Goal: Find specific page/section: Locate a particular part of the current website

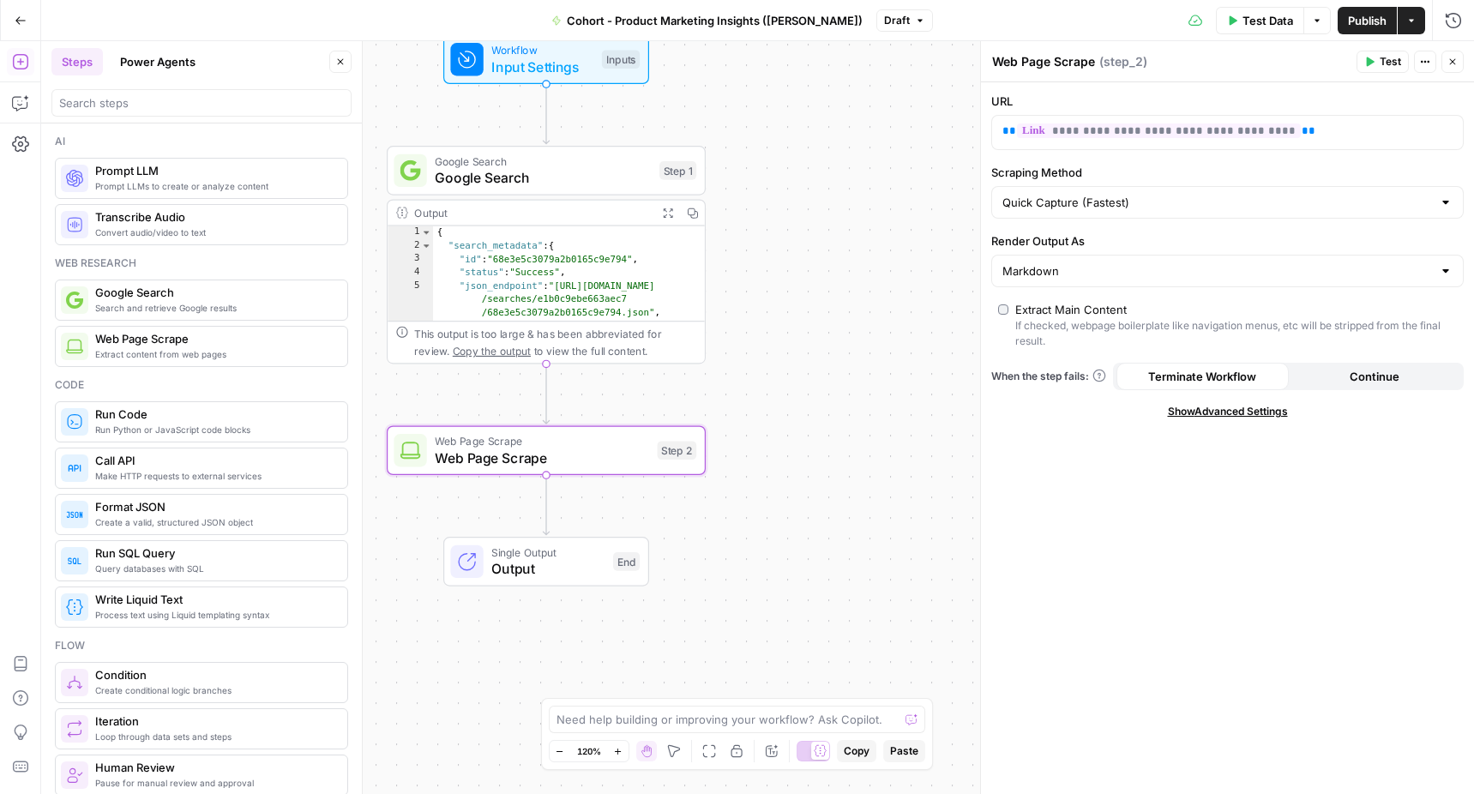
click at [21, 23] on icon "button" at bounding box center [21, 21] width 12 height 12
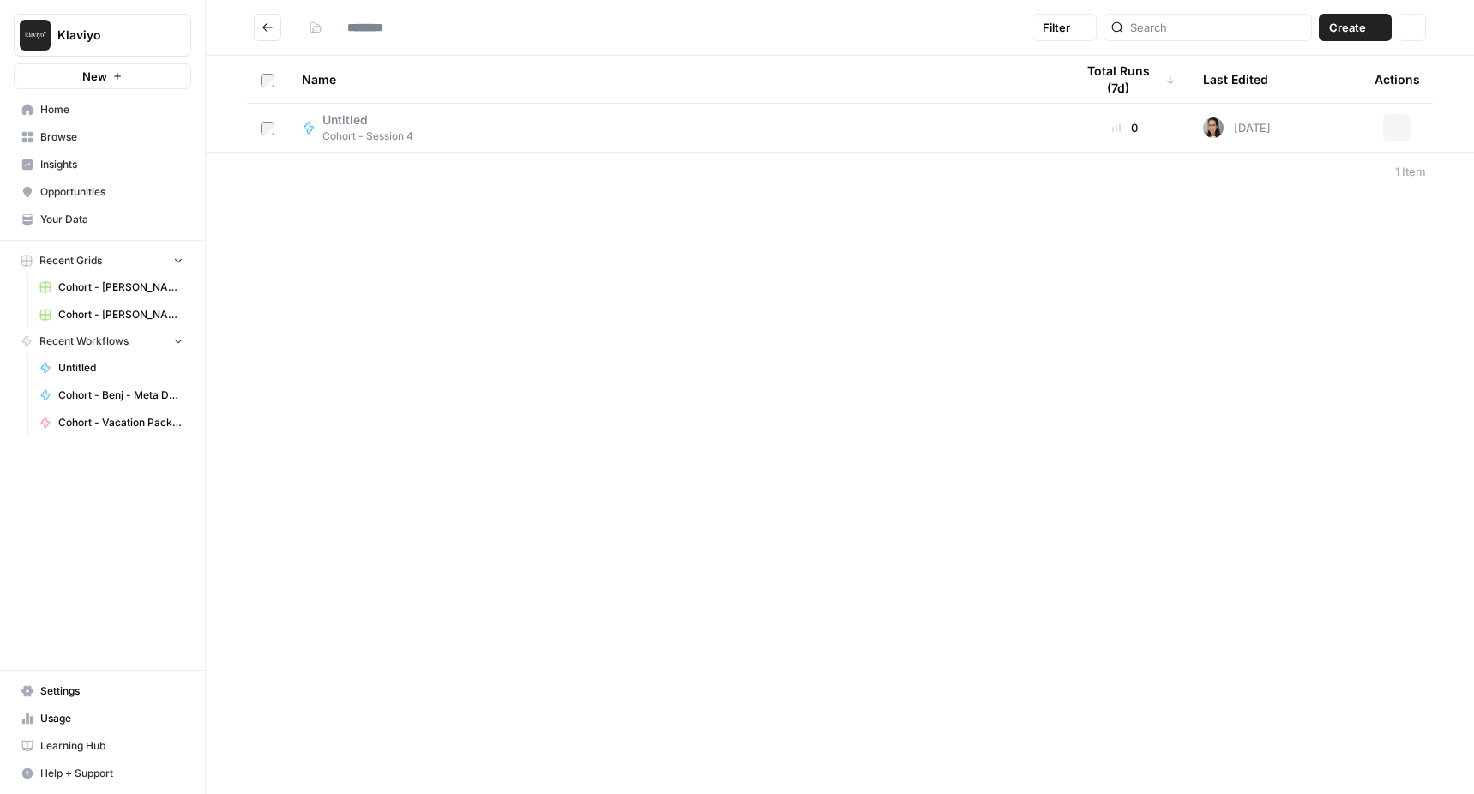
type input "**********"
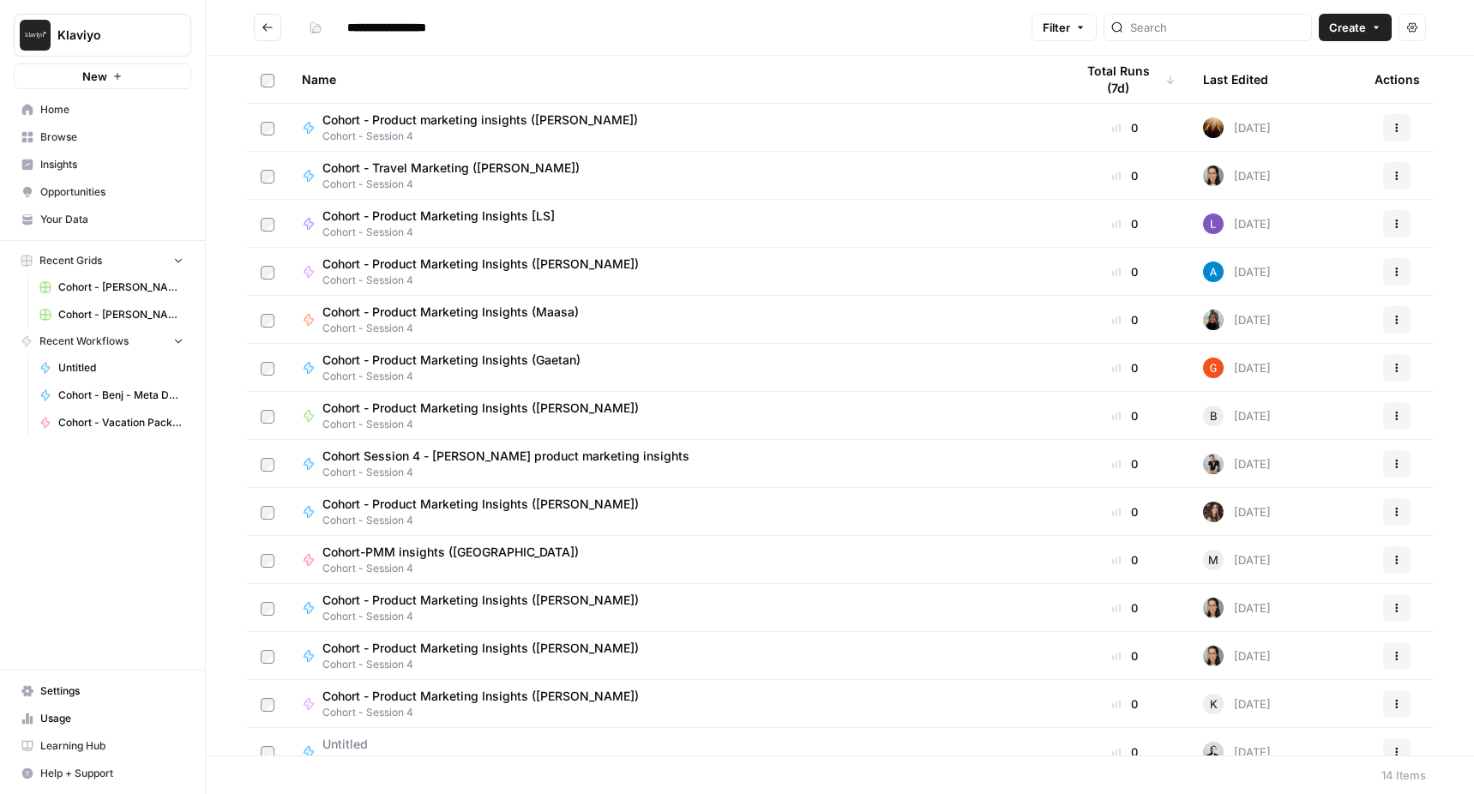
click at [51, 127] on link "Browse" at bounding box center [102, 136] width 177 height 27
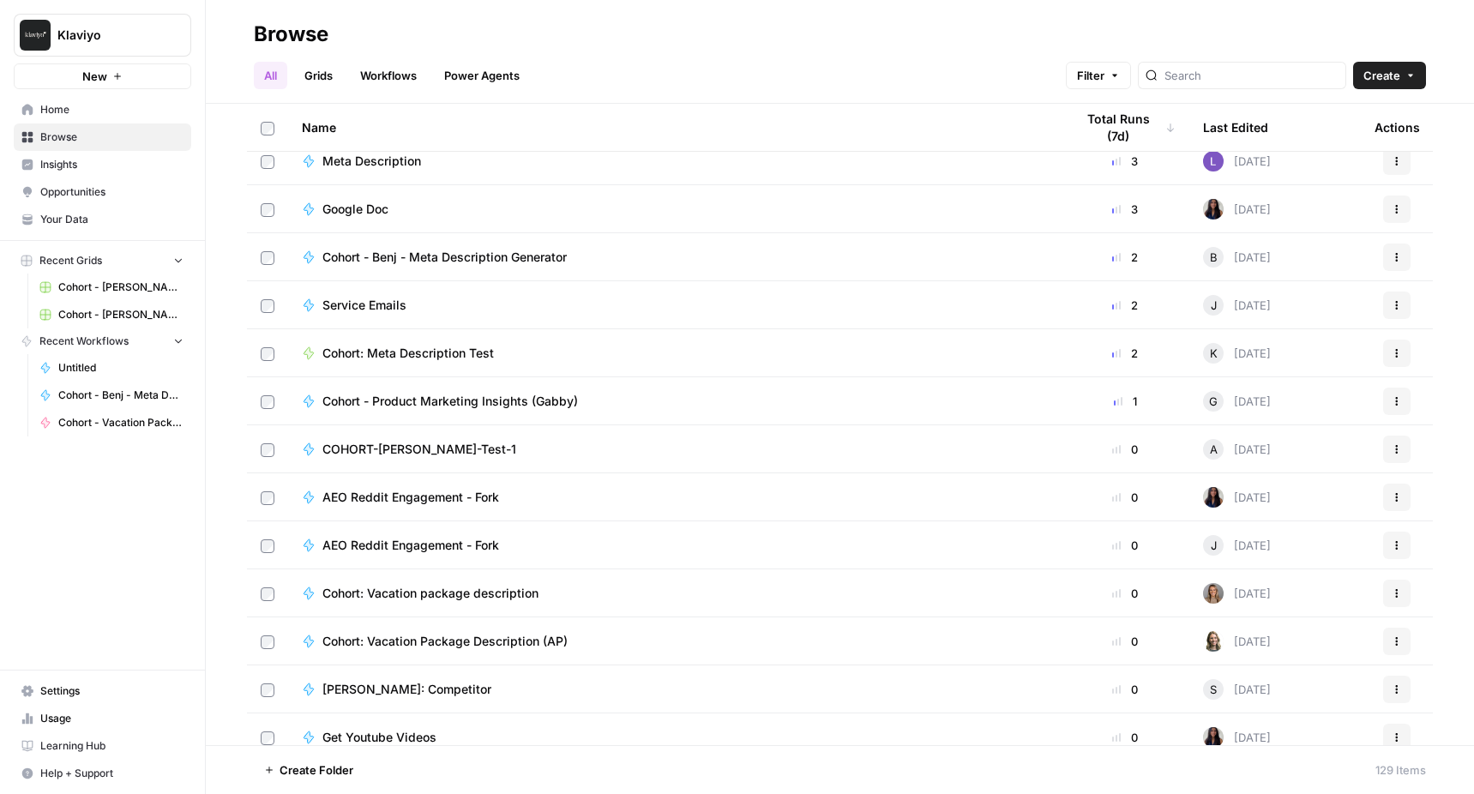
scroll to position [3466, 0]
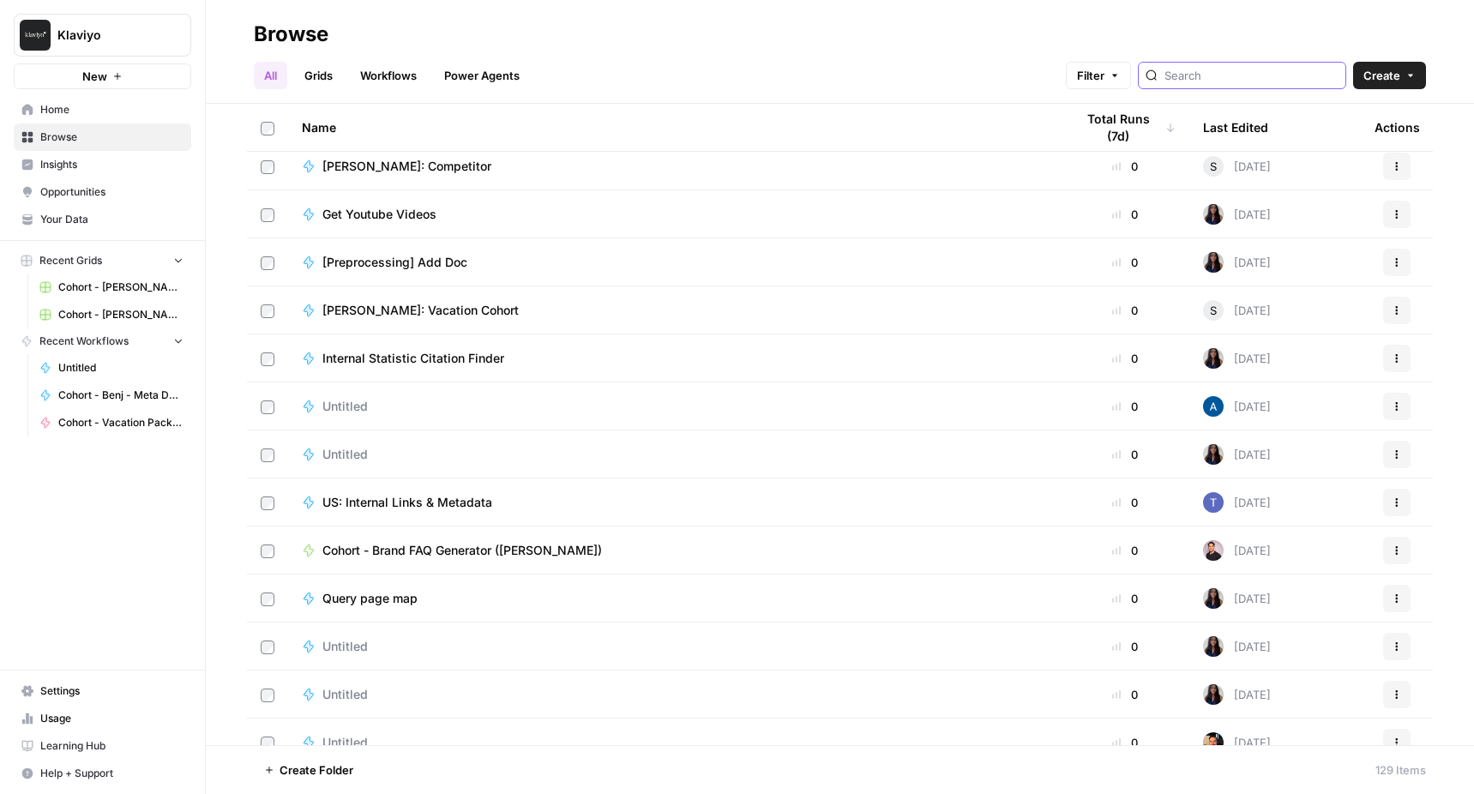
click at [1279, 77] on input "search" at bounding box center [1251, 75] width 174 height 17
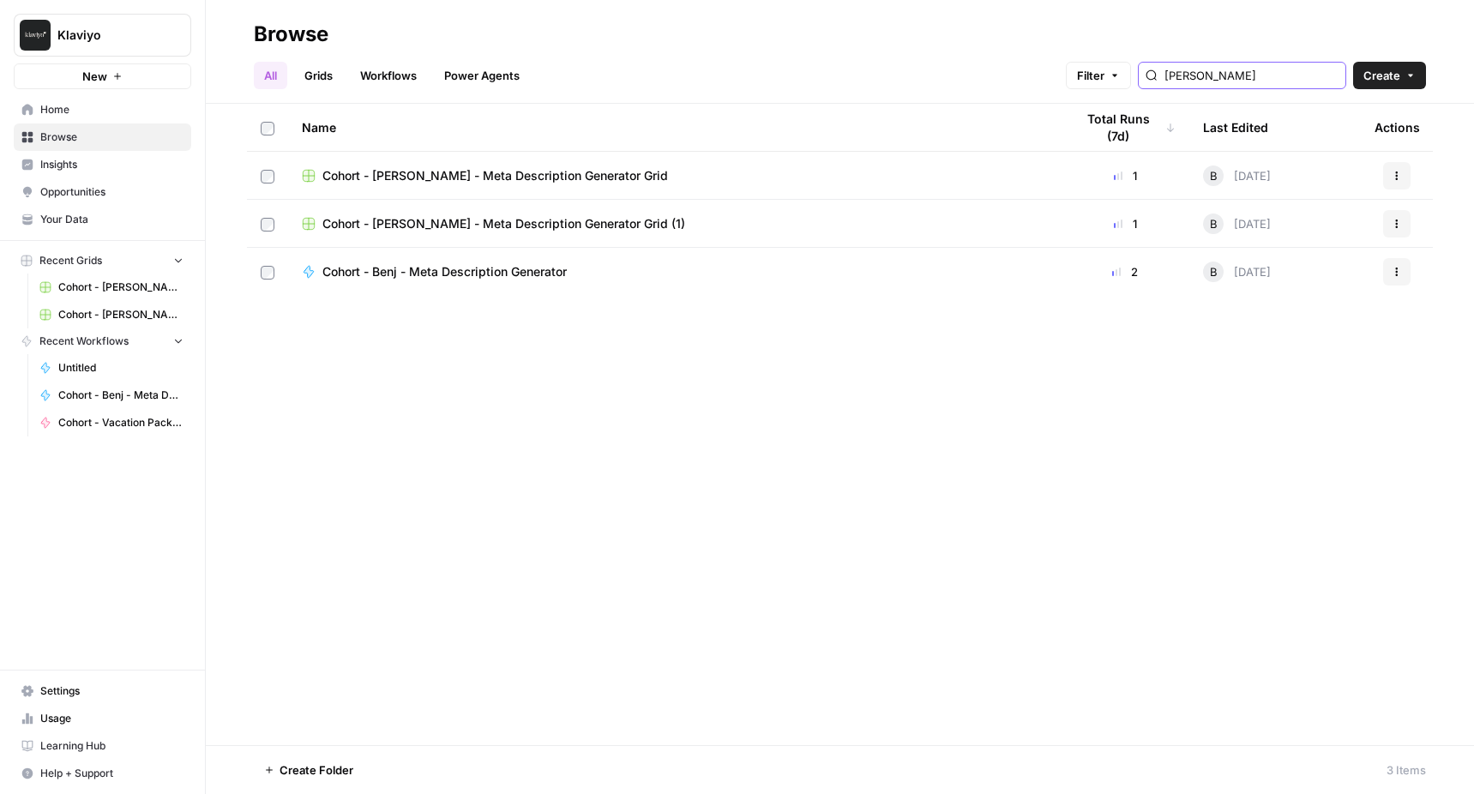
type input "[PERSON_NAME]"
click at [60, 105] on span "Home" at bounding box center [111, 109] width 143 height 15
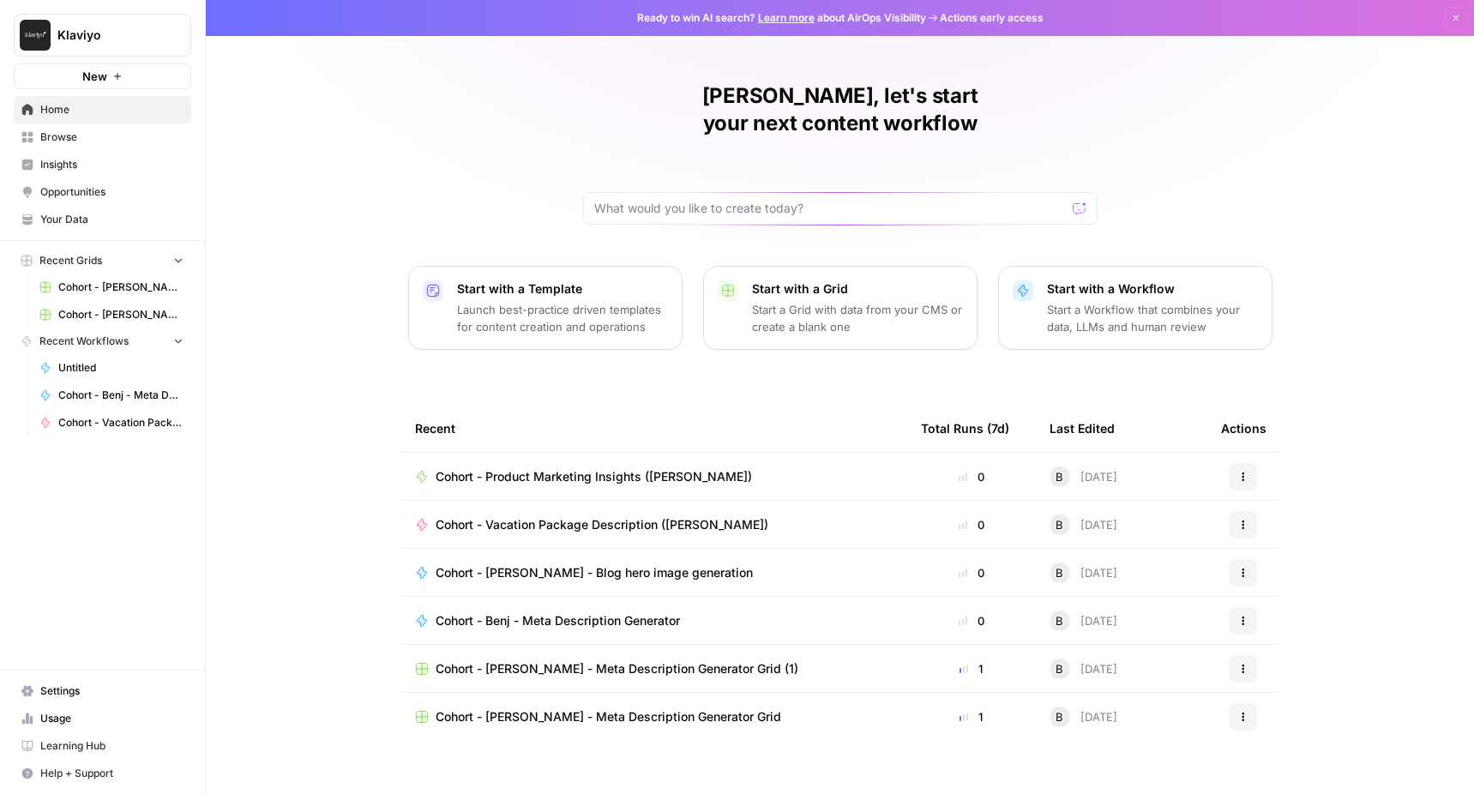
click at [607, 564] on span "Cohort - [PERSON_NAME] - Blog hero image generation" at bounding box center [594, 572] width 317 height 17
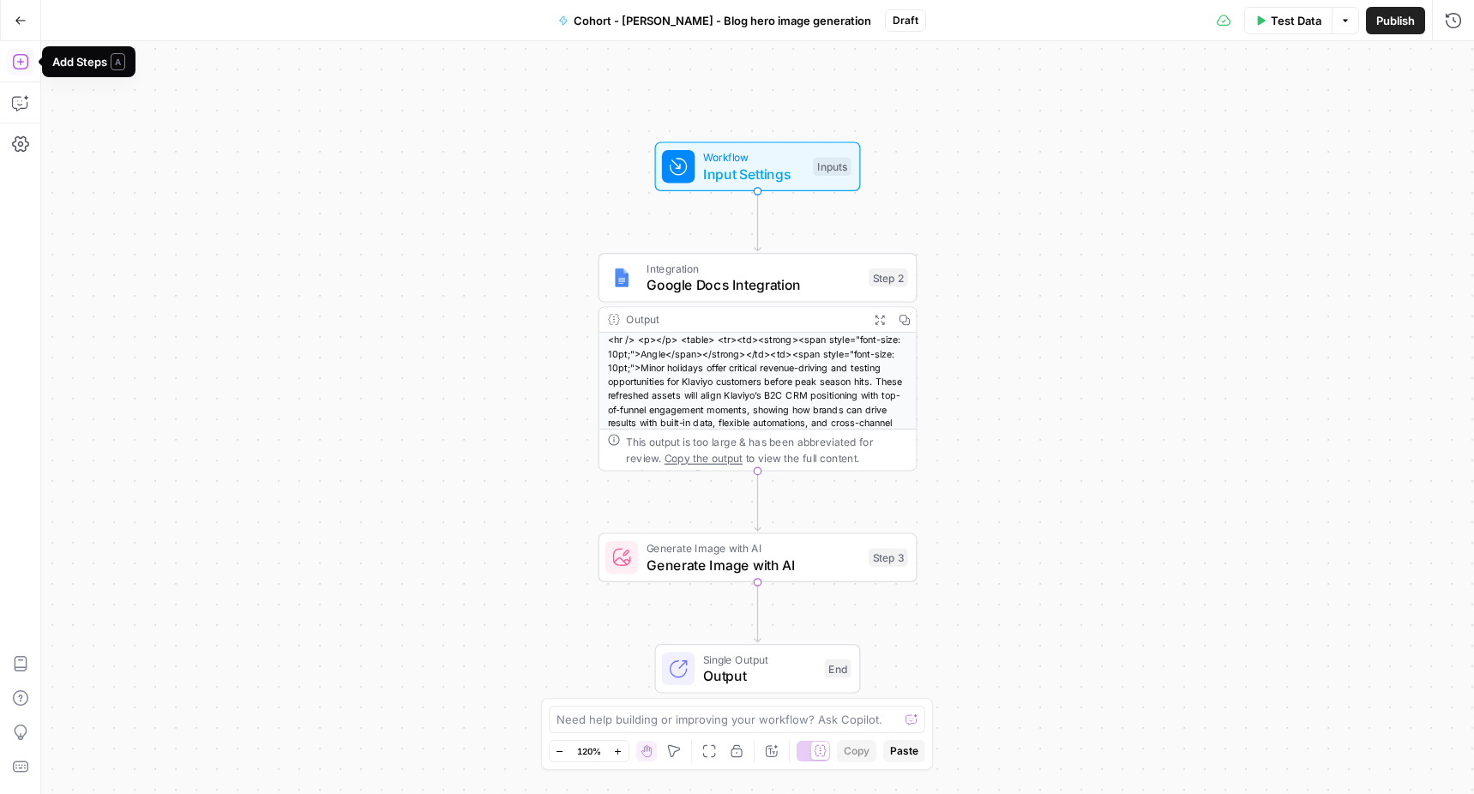
click at [26, 69] on icon "button" at bounding box center [20, 61] width 17 height 17
